Goal: Check status: Check status

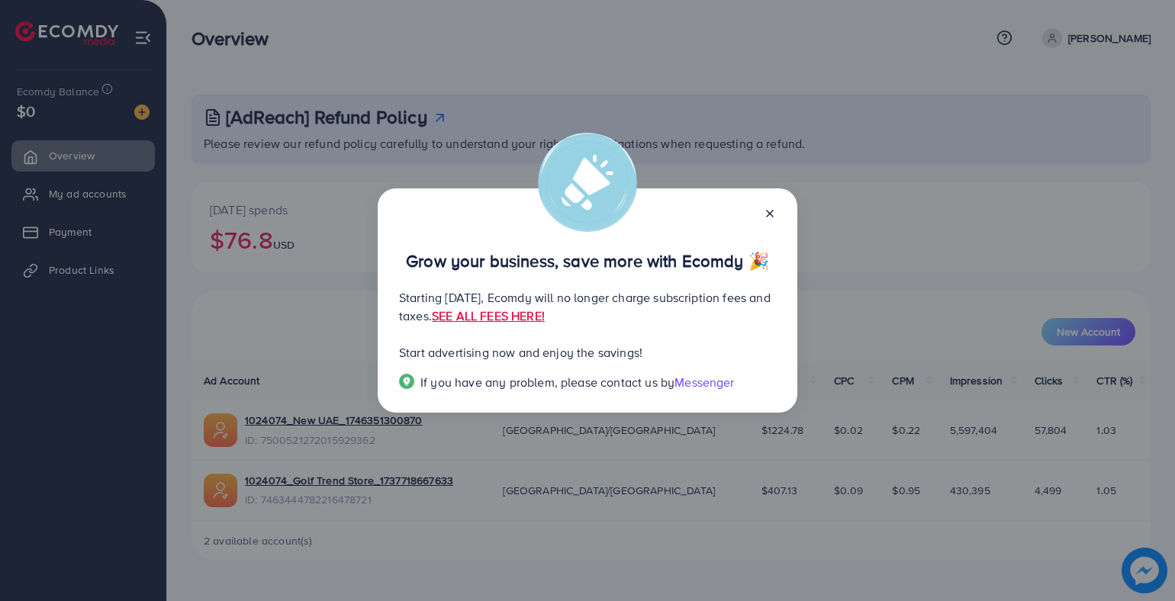
click at [770, 214] on line at bounding box center [770, 214] width 6 height 6
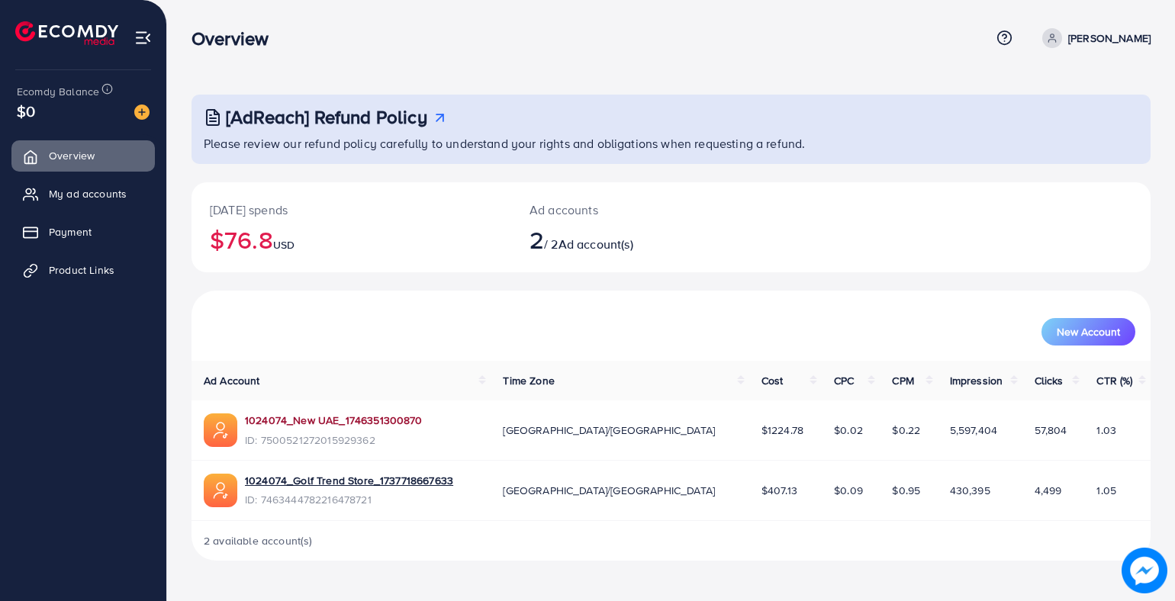
click at [343, 420] on link "1024074_New UAE_1746351300870" at bounding box center [334, 420] width 178 height 15
click at [314, 427] on link "1024074_New UAE_1746351300870" at bounding box center [334, 420] width 178 height 15
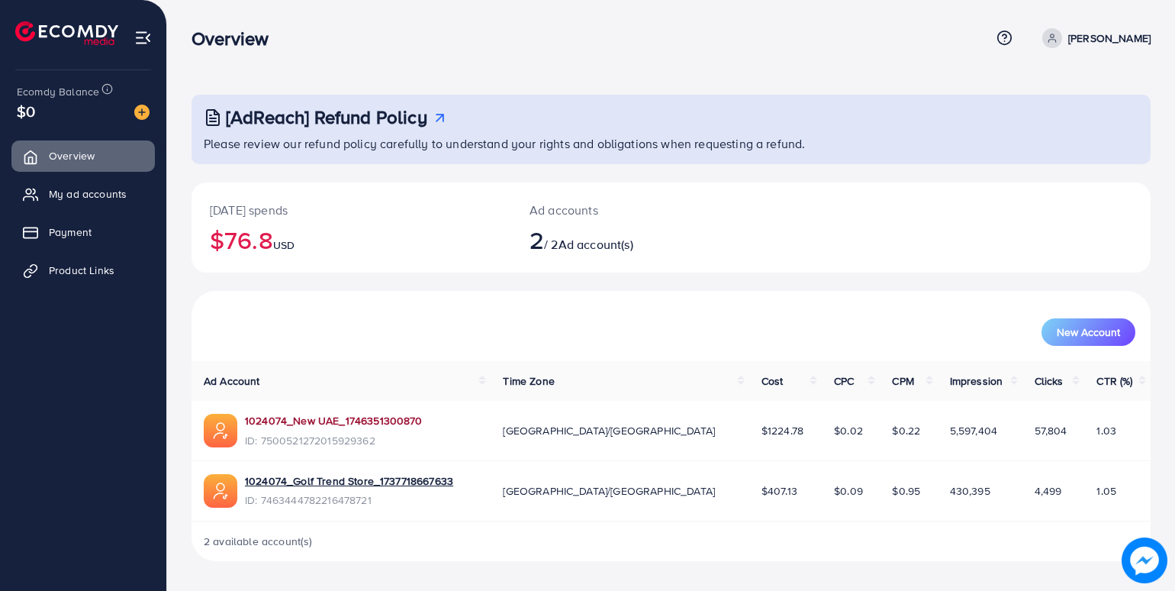
click at [276, 414] on link "1024074_New UAE_1746351300870" at bounding box center [334, 420] width 178 height 15
click at [403, 488] on link "1024074_Golf Trend Store_1737718667633" at bounding box center [349, 480] width 208 height 15
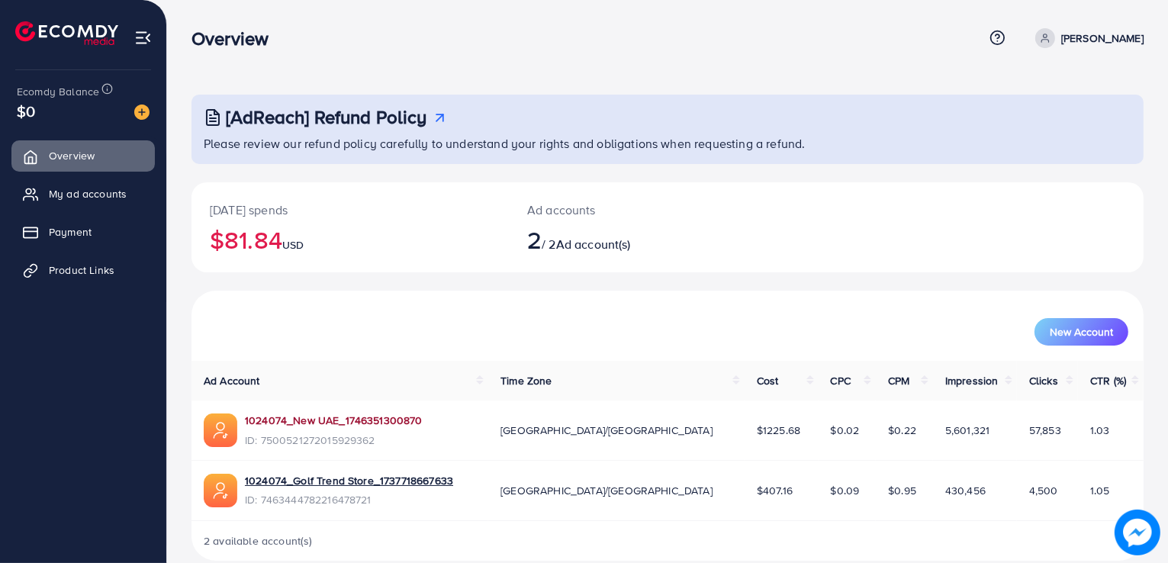
click at [342, 426] on link "1024074_New UAE_1746351300870" at bounding box center [334, 420] width 178 height 15
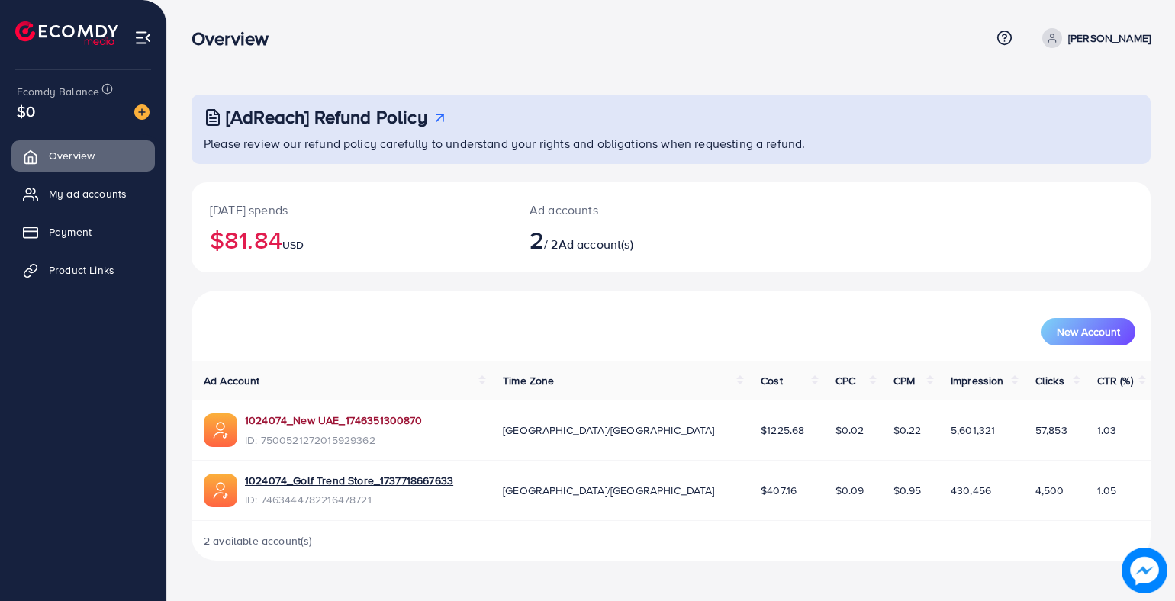
click at [326, 421] on link "1024074_New UAE_1746351300870" at bounding box center [334, 420] width 178 height 15
click at [371, 427] on link "1024074_New UAE_1746351300870" at bounding box center [334, 420] width 178 height 15
click at [361, 417] on link "1024074_New UAE_1746351300870" at bounding box center [334, 420] width 178 height 15
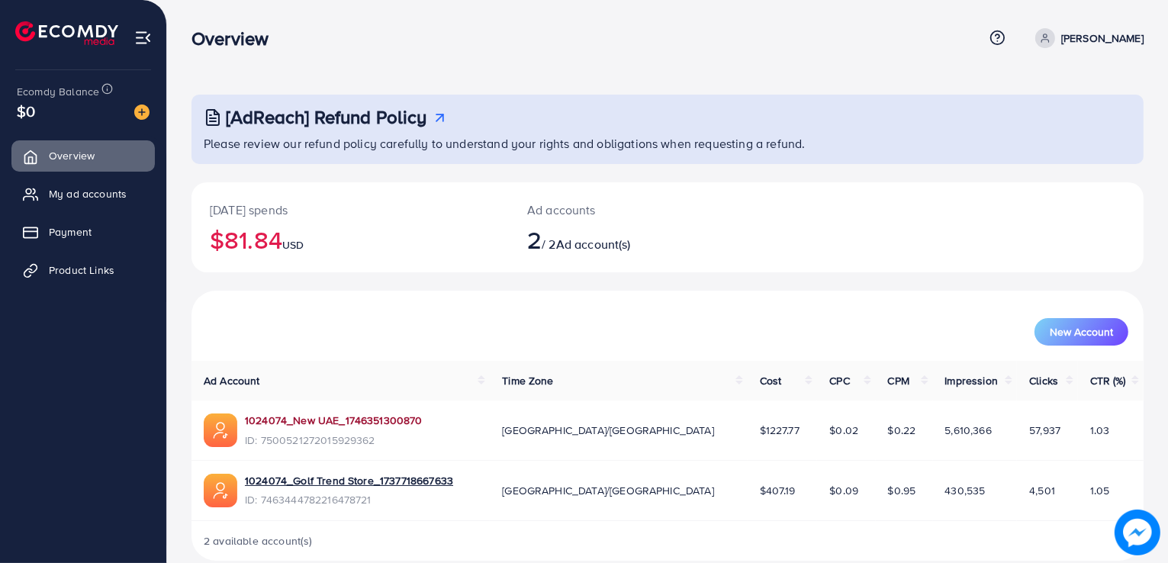
click at [376, 420] on link "1024074_New UAE_1746351300870" at bounding box center [334, 420] width 178 height 15
